Goal: Find specific page/section: Find specific page/section

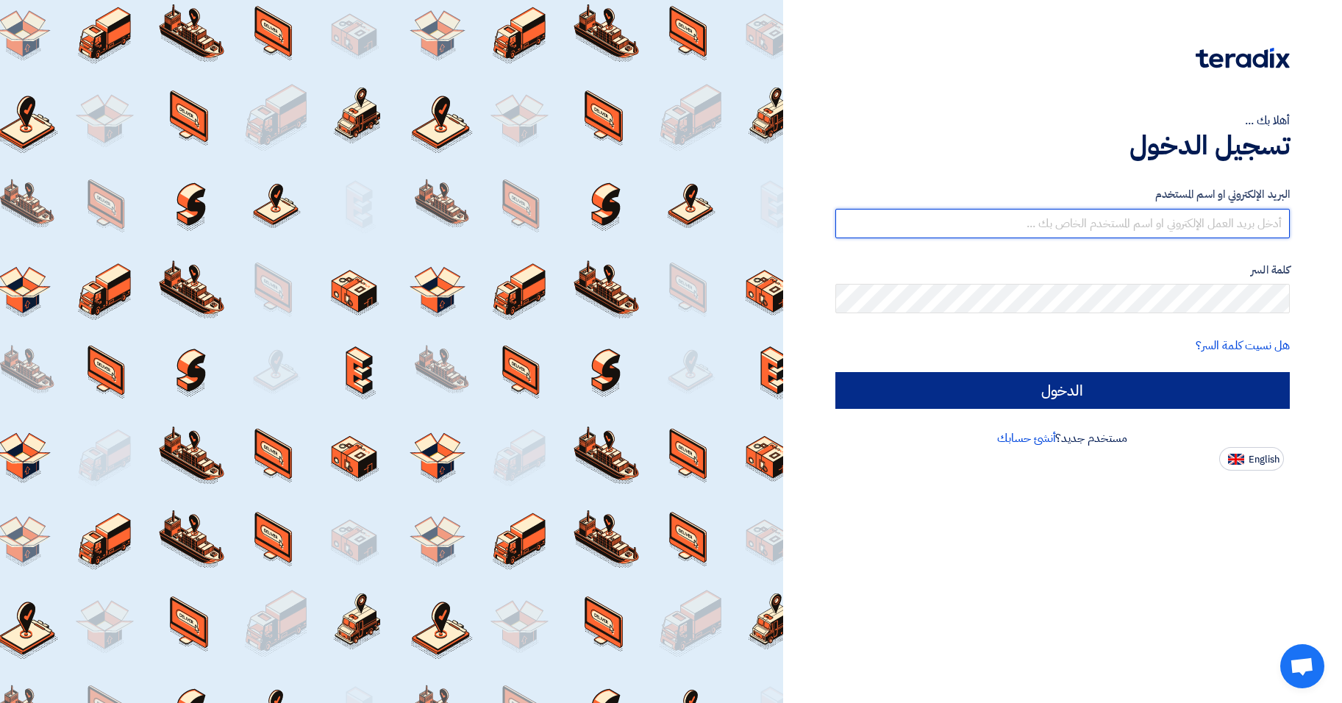
type input "[EMAIL_ADDRESS][DOMAIN_NAME]"
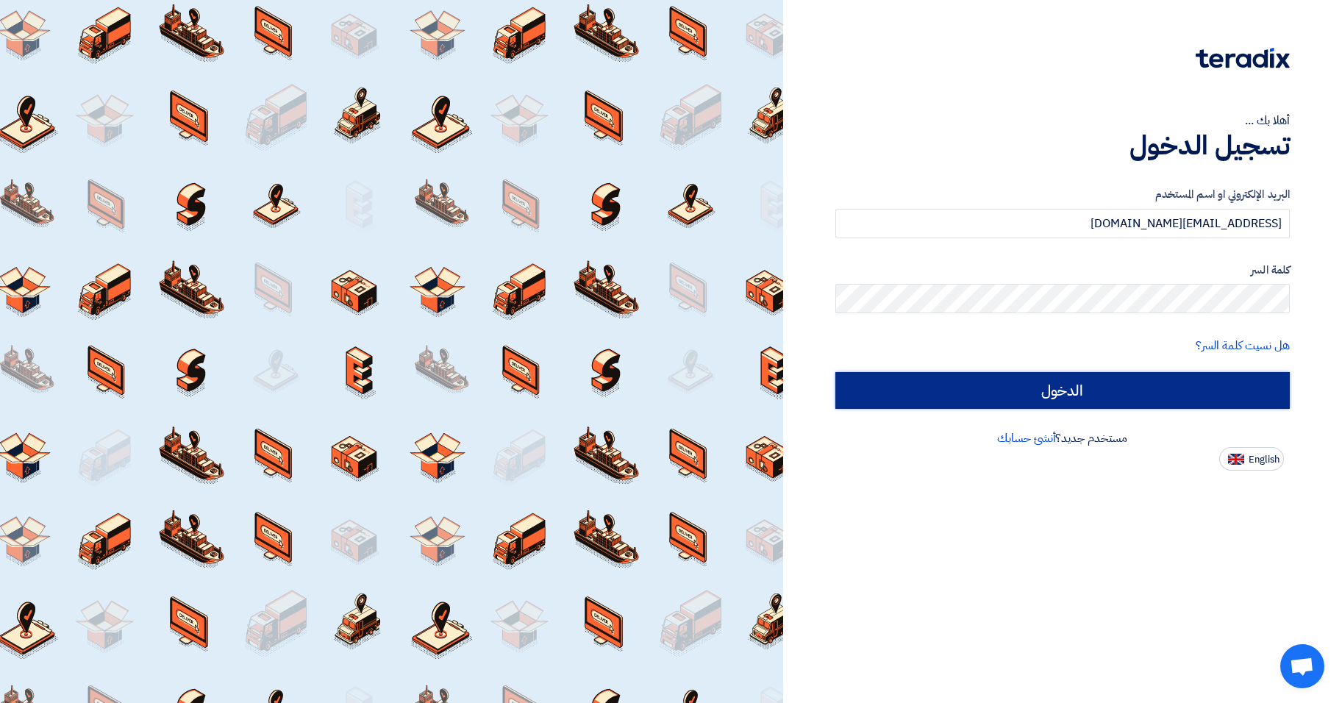
click at [1071, 393] on input "الدخول" at bounding box center [1062, 390] width 454 height 37
type input "Sign in"
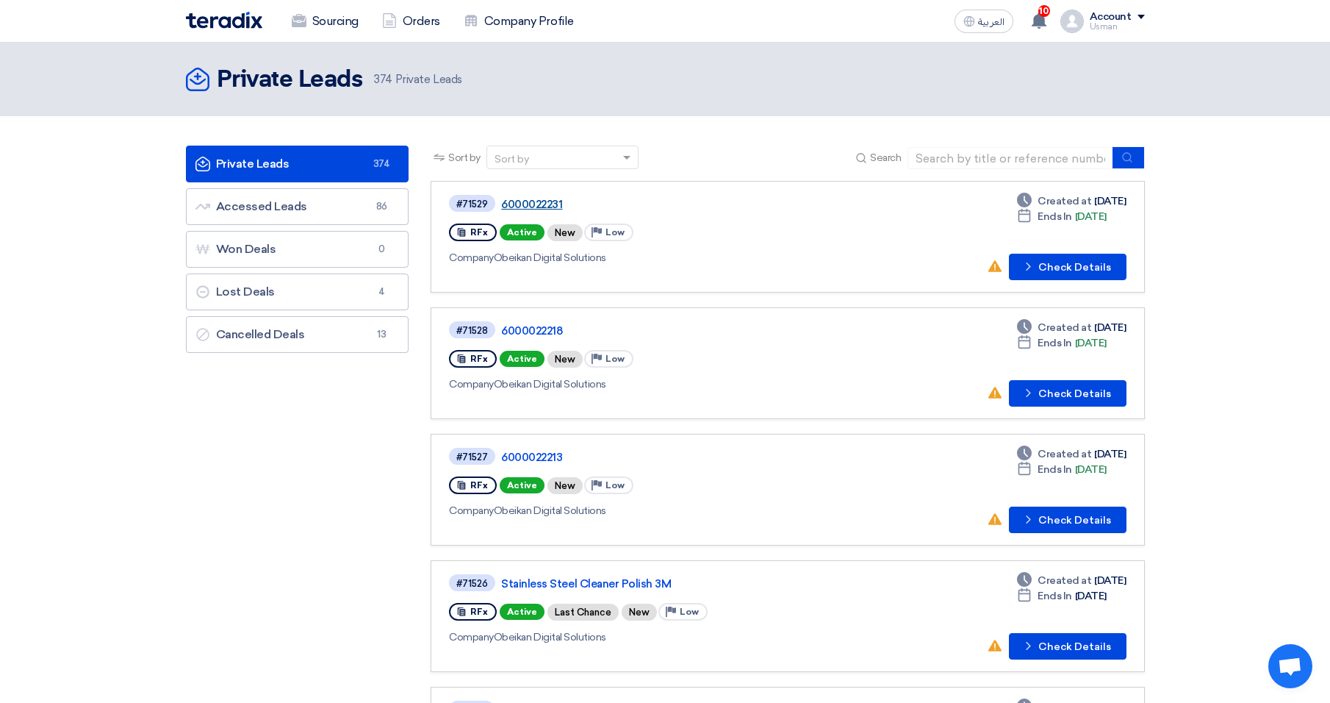
click at [534, 204] on link "6000022231" at bounding box center [685, 204] width 368 height 13
